Goal: Obtain resource: Obtain resource

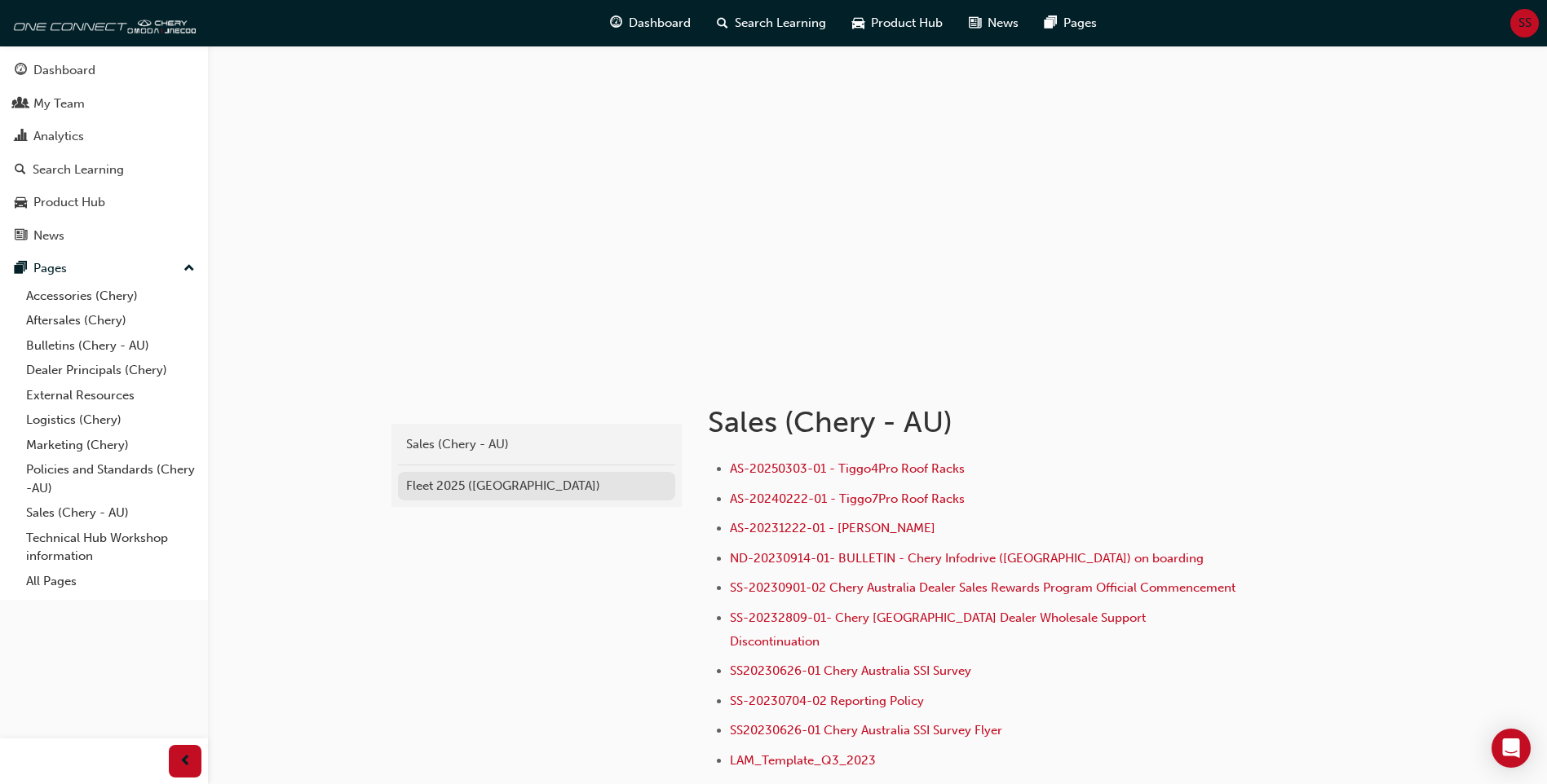
click at [470, 487] on div "Fleet 2025 ([GEOGRAPHIC_DATA])" at bounding box center [536, 486] width 261 height 19
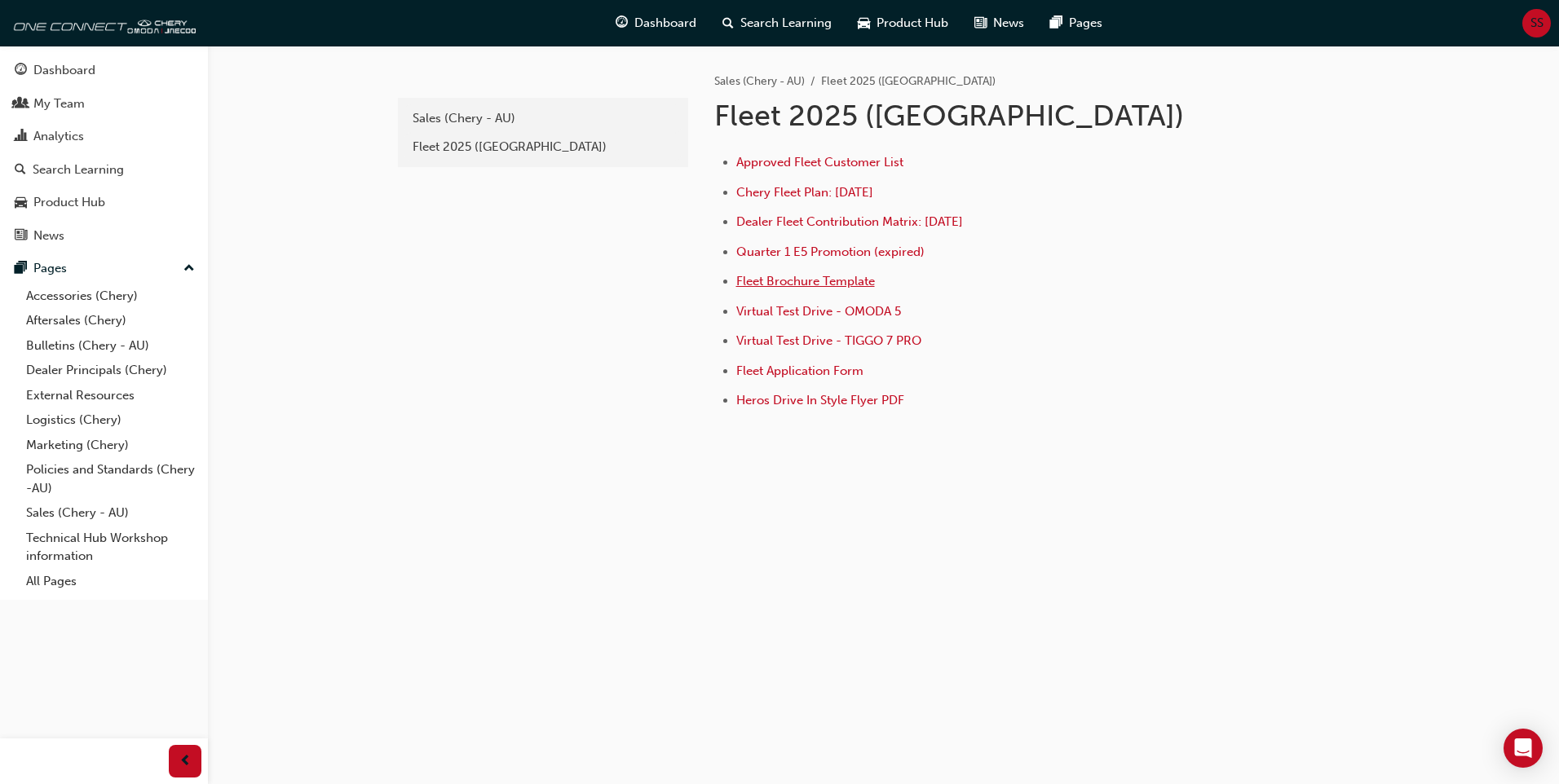
click at [798, 285] on span "Fleet Brochure Template" at bounding box center [805, 281] width 139 height 14
click at [844, 222] on span "Dealer Fleet Contribution Matrix: [DATE]" at bounding box center [849, 221] width 226 height 14
